Goal: Task Accomplishment & Management: Complete application form

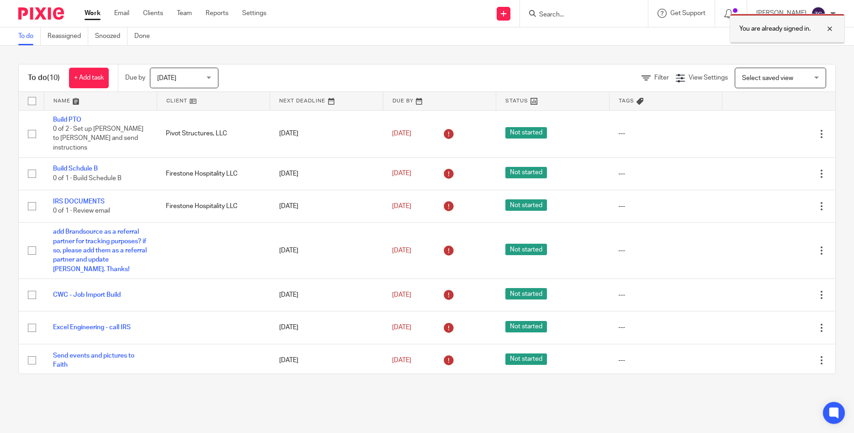
click at [829, 30] on div at bounding box center [823, 28] width 25 height 11
click at [511, 14] on link at bounding box center [504, 14] width 14 height 14
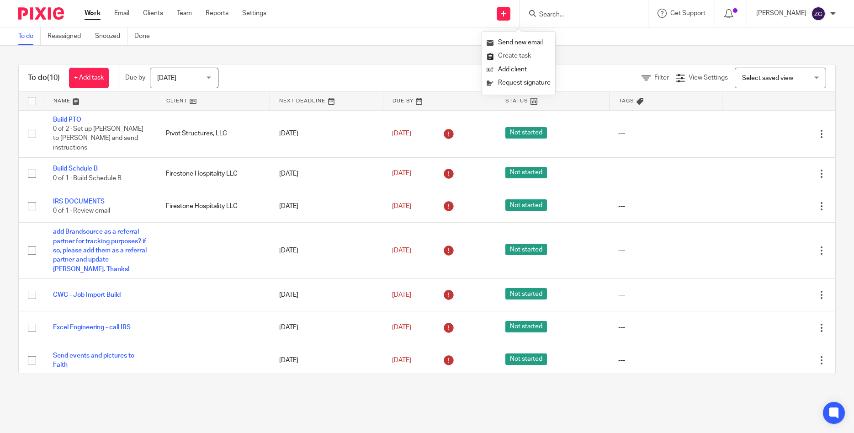
click at [510, 57] on link "Create task" at bounding box center [519, 55] width 64 height 13
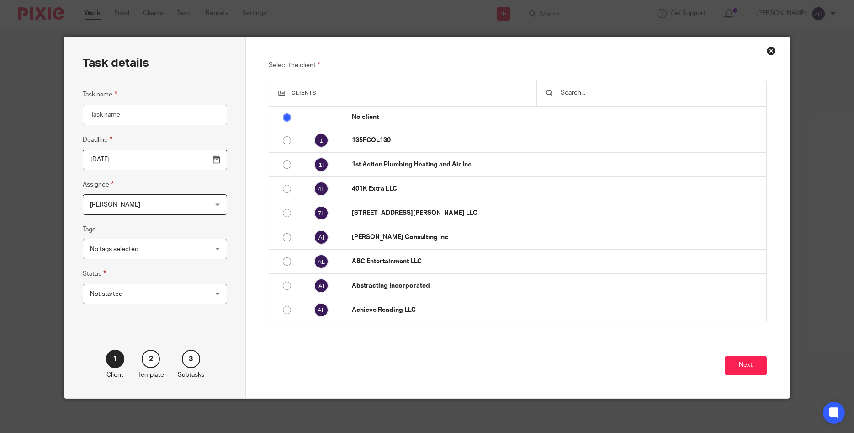
click at [162, 117] on input "Task name" at bounding box center [155, 115] width 144 height 21
type input "Onboarding with I9"
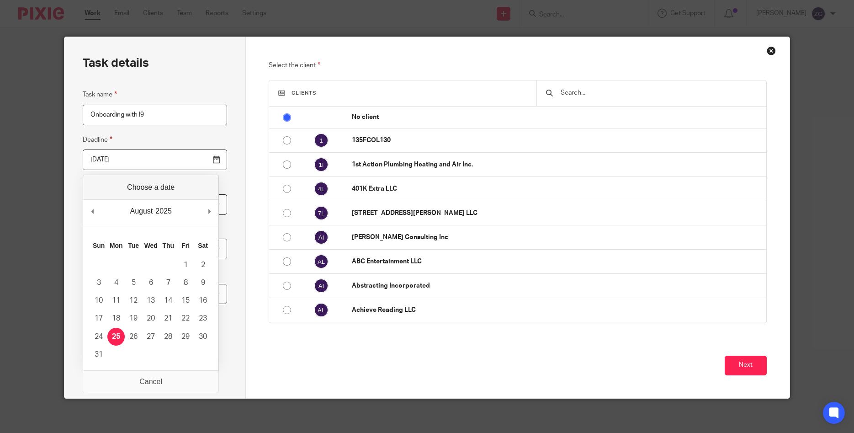
click at [217, 162] on input "[DATE]" at bounding box center [155, 159] width 144 height 21
type input "2025-08-29"
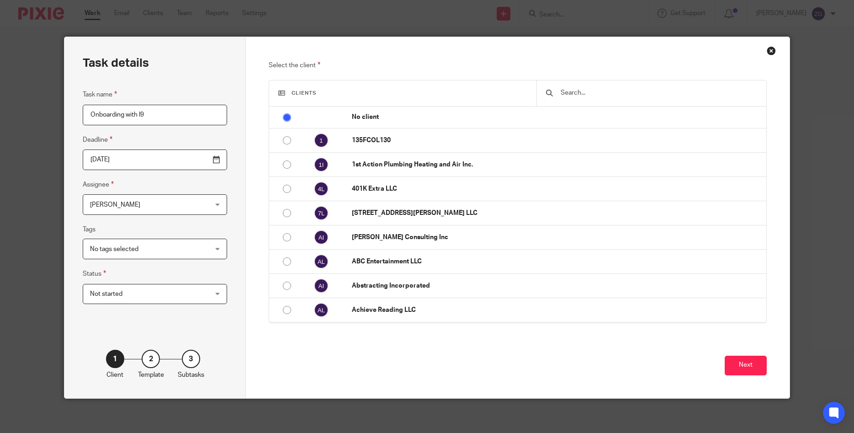
click at [149, 211] on span "[PERSON_NAME]" at bounding box center [144, 204] width 109 height 19
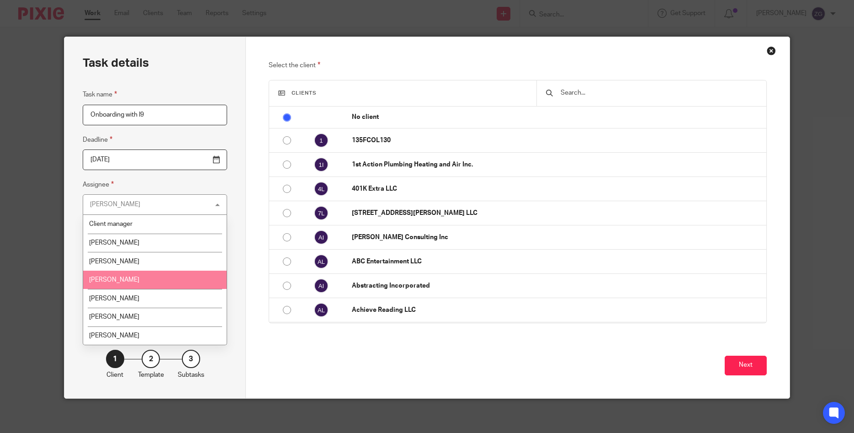
click at [114, 277] on span "Evan Bland" at bounding box center [114, 280] width 50 height 6
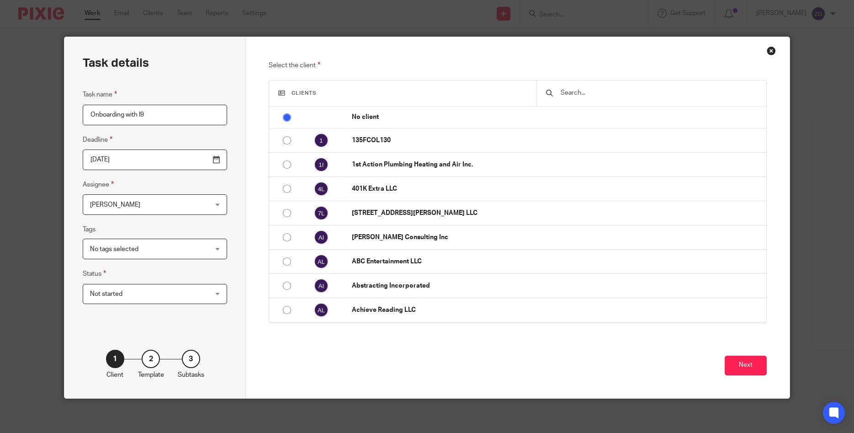
click at [429, 89] on div "Clients" at bounding box center [517, 93] width 497 height 26
click at [593, 93] on input "text" at bounding box center [658, 93] width 197 height 10
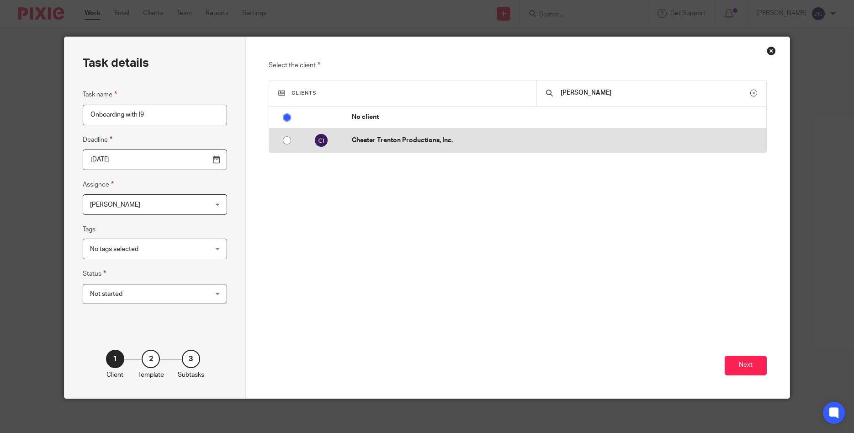
type input "chester"
click at [284, 140] on input "radio" at bounding box center [286, 140] width 17 height 17
radio input "false"
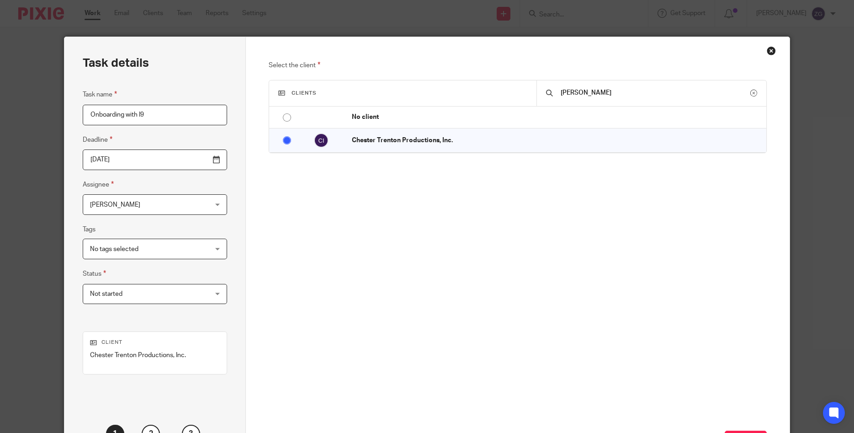
drag, startPoint x: 571, startPoint y: 55, endPoint x: 555, endPoint y: 12, distance: 45.8
click at [555, 12] on div "Task details Task name Onboarding with I9 Deadline 2025-08-29 Assignee Evan Bla…" at bounding box center [427, 216] width 854 height 433
drag, startPoint x: 455, startPoint y: 45, endPoint x: 435, endPoint y: 5, distance: 45.2
click at [435, 5] on div "Task details Task name Onboarding with I9 Deadline 2025-08-29 Assignee Evan Bla…" at bounding box center [427, 216] width 854 height 433
click at [751, 431] on button "Next" at bounding box center [746, 441] width 42 height 20
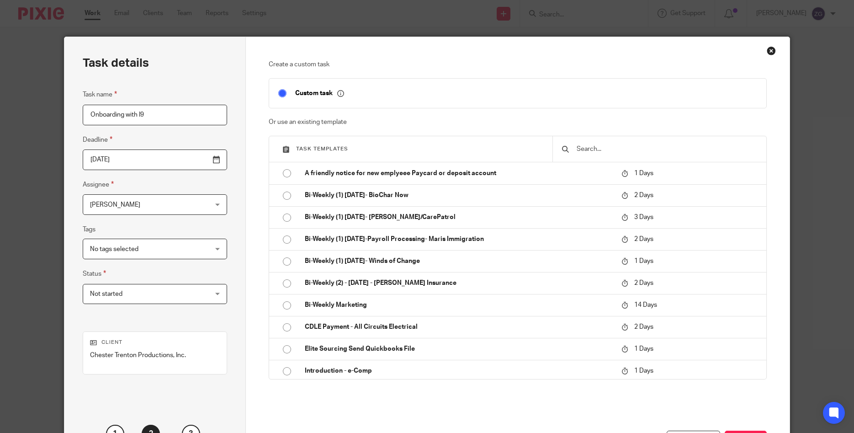
click at [612, 149] on input "text" at bounding box center [666, 149] width 181 height 10
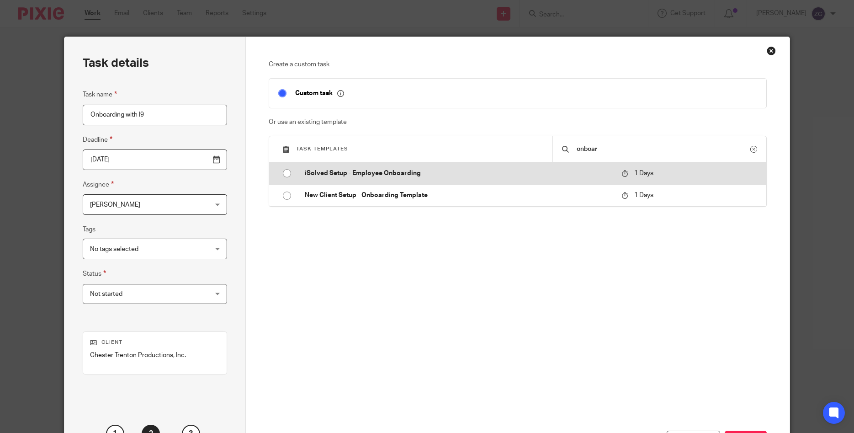
type input "onboar"
click at [283, 173] on input "radio" at bounding box center [286, 173] width 17 height 17
type input "2025-08-26"
checkbox input "false"
radio input "false"
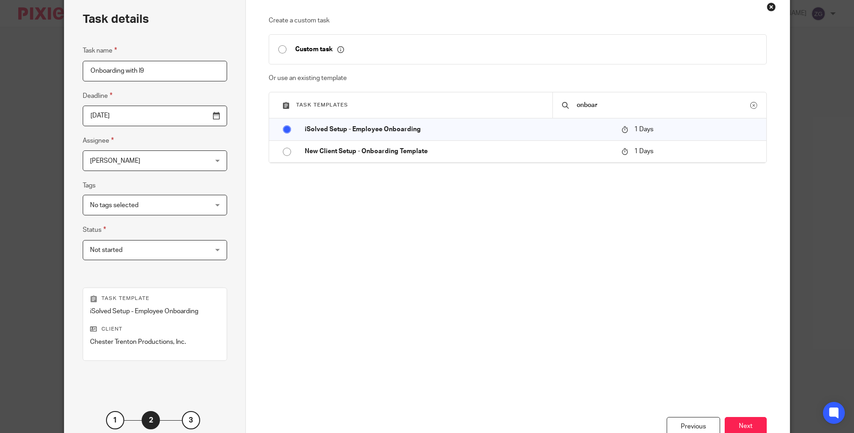
scroll to position [107, 0]
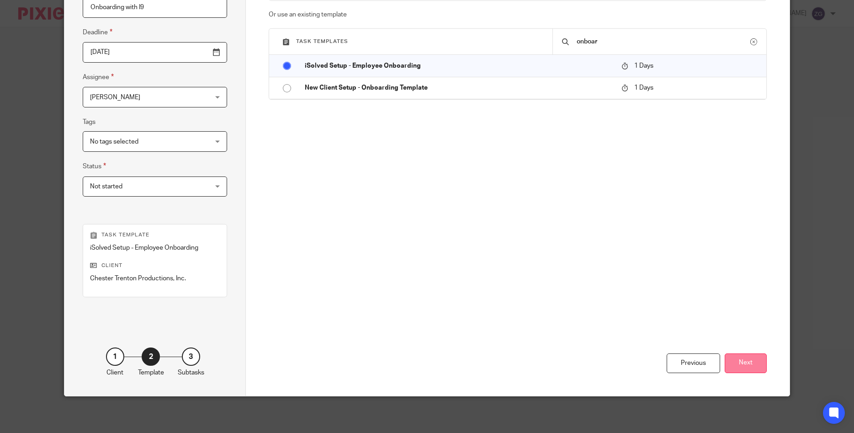
click at [744, 363] on button "Next" at bounding box center [746, 363] width 42 height 20
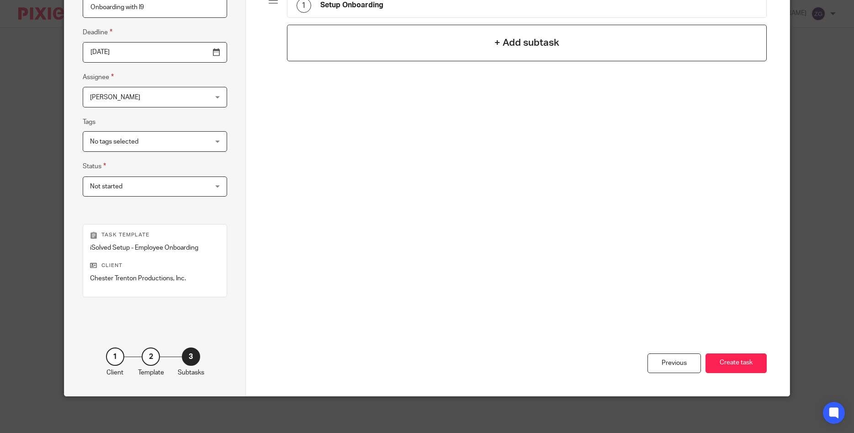
click at [433, 47] on div "+ Add subtask" at bounding box center [527, 43] width 480 height 37
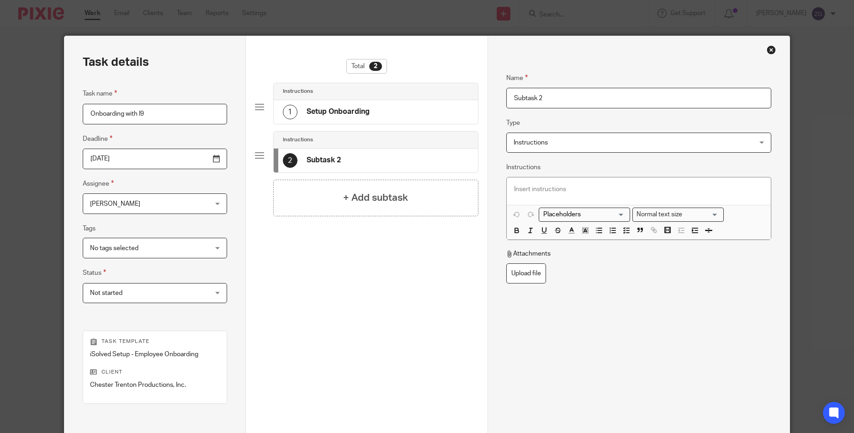
scroll to position [0, 0]
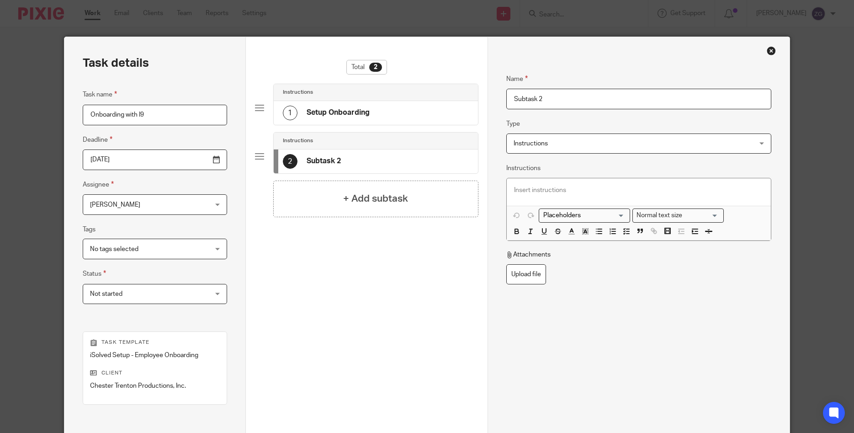
drag, startPoint x: 551, startPoint y: 96, endPoint x: 419, endPoint y: 92, distance: 131.7
click at [506, 92] on input "Subtask 2" at bounding box center [638, 99] width 265 height 21
paste input "Mandy Hennessey <admin@levernews.com>"
type input "Email client when setup"
click at [531, 188] on p at bounding box center [639, 190] width 250 height 9
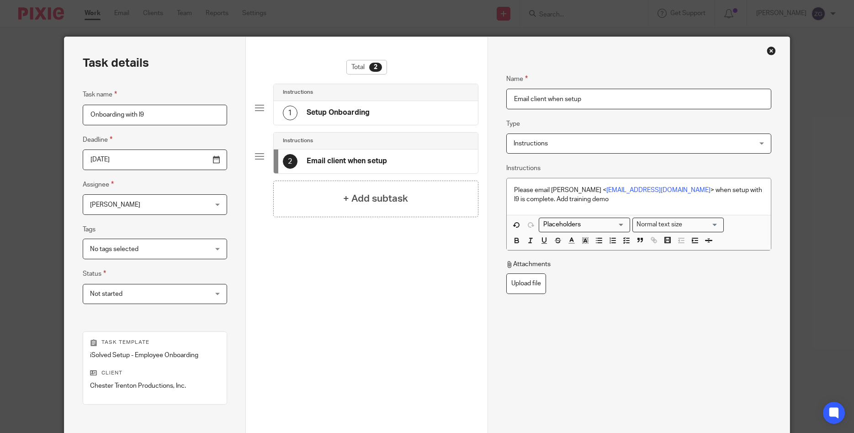
click at [630, 204] on p "Please email Mandy Hennessey < admin@levernews.com > when setup with I9 is comp…" at bounding box center [639, 195] width 250 height 19
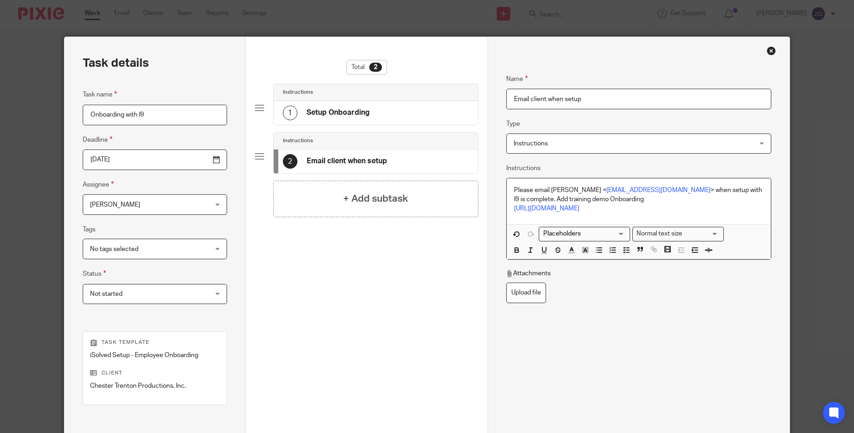
scroll to position [107, 0]
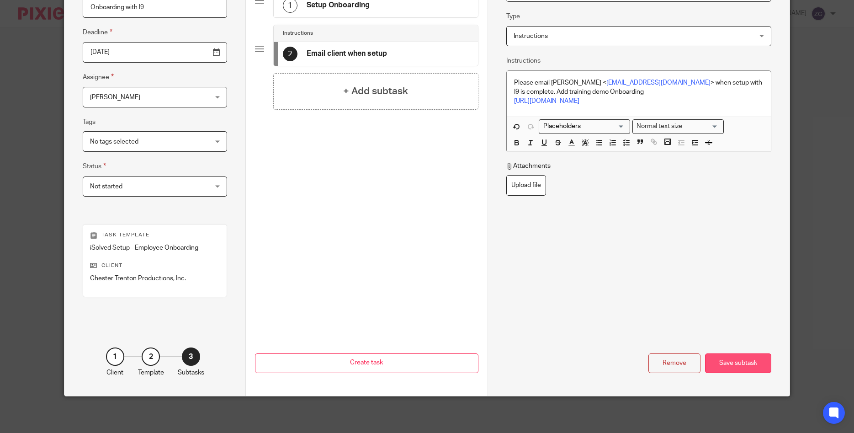
click at [749, 360] on div "Save subtask" at bounding box center [738, 363] width 66 height 20
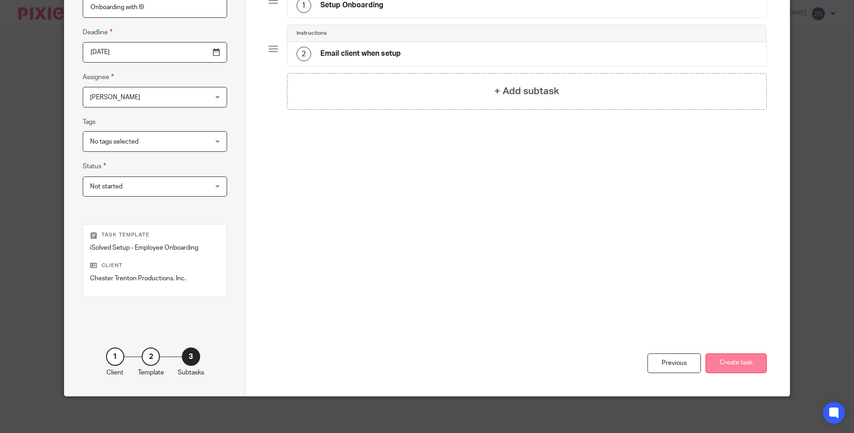
click at [740, 362] on button "Create task" at bounding box center [736, 363] width 61 height 20
